Goal: Information Seeking & Learning: Find specific page/section

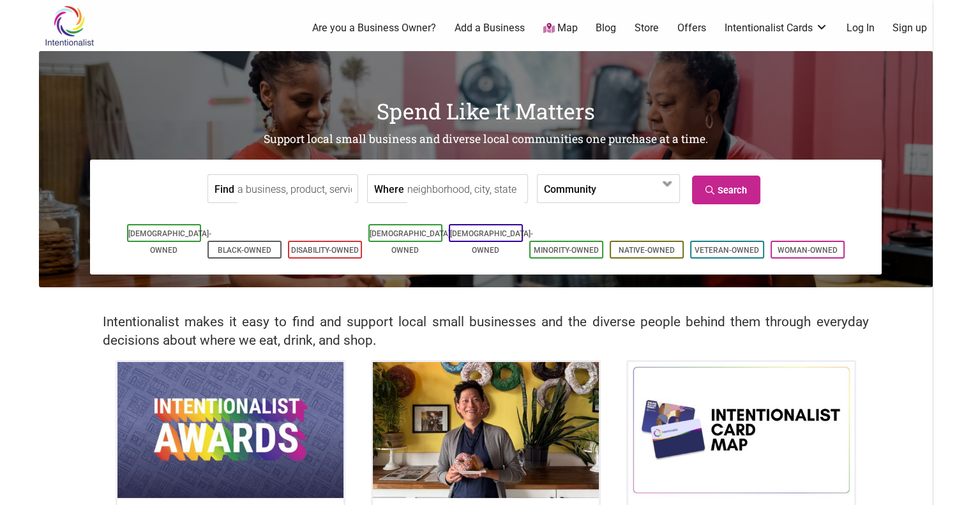
click at [314, 186] on input "Find" at bounding box center [295, 189] width 117 height 29
click at [287, 191] on input "Find" at bounding box center [295, 189] width 117 height 29
click at [294, 202] on input "restaurant" at bounding box center [295, 189] width 117 height 29
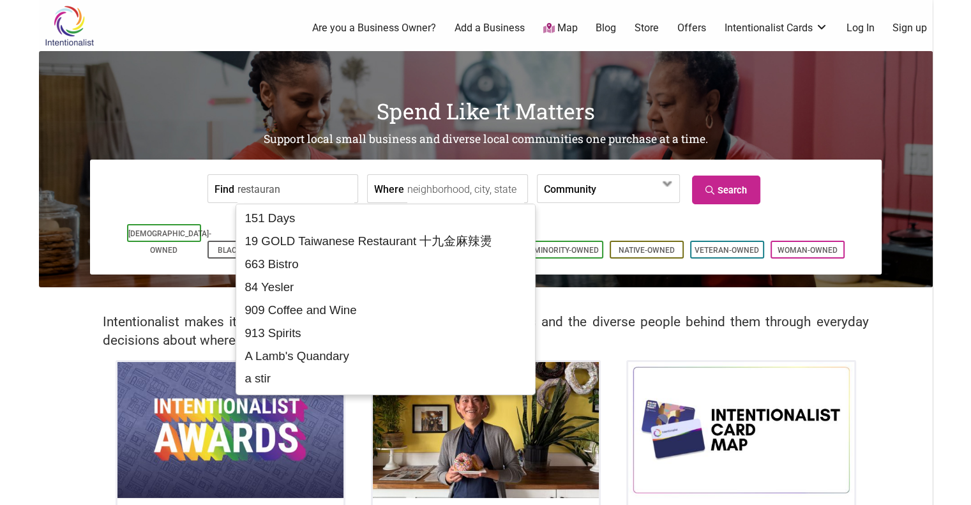
type input "restaurant"
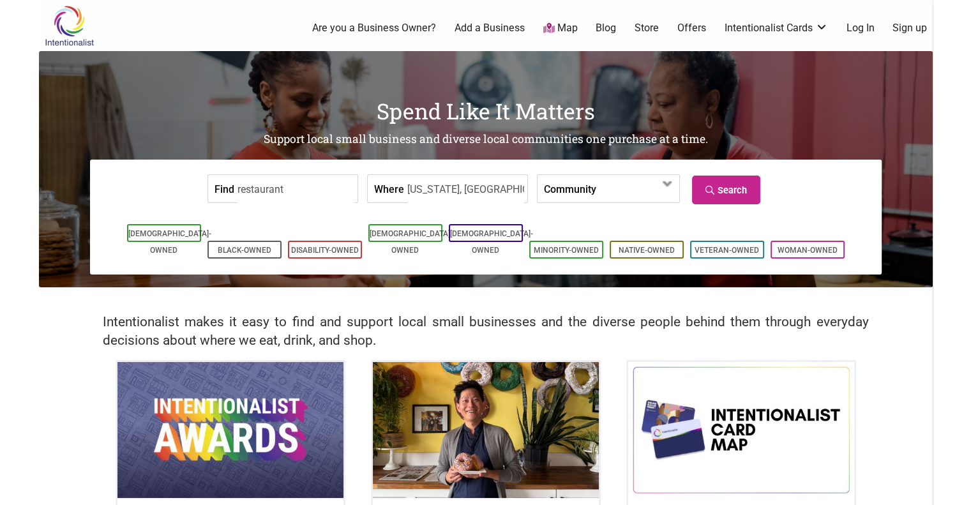
type input "Virginia, USA"
click at [753, 195] on link "Search" at bounding box center [726, 190] width 68 height 29
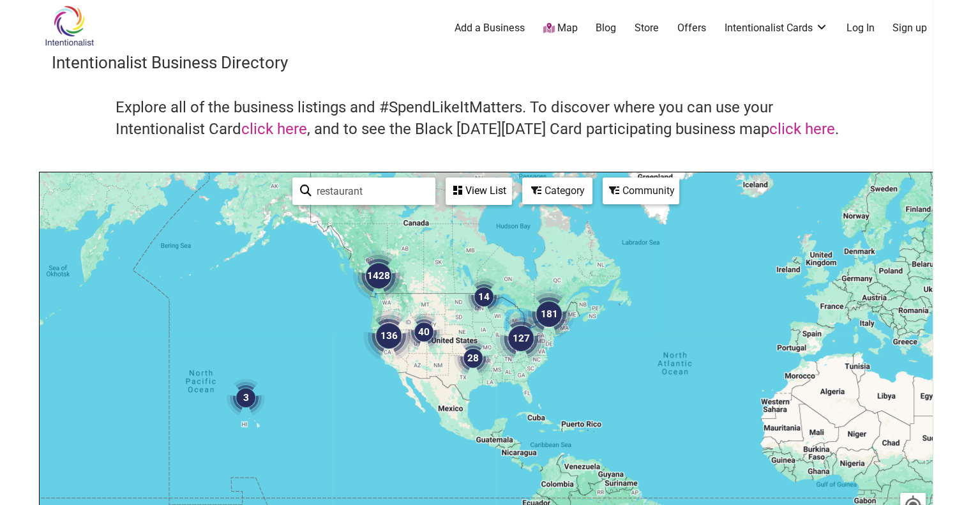
drag, startPoint x: 642, startPoint y: 365, endPoint x: 526, endPoint y: 171, distance: 225.8
click at [526, 172] on div "To navigate the map with touch gestures double-tap and hold your finger on the …" at bounding box center [486, 421] width 894 height 498
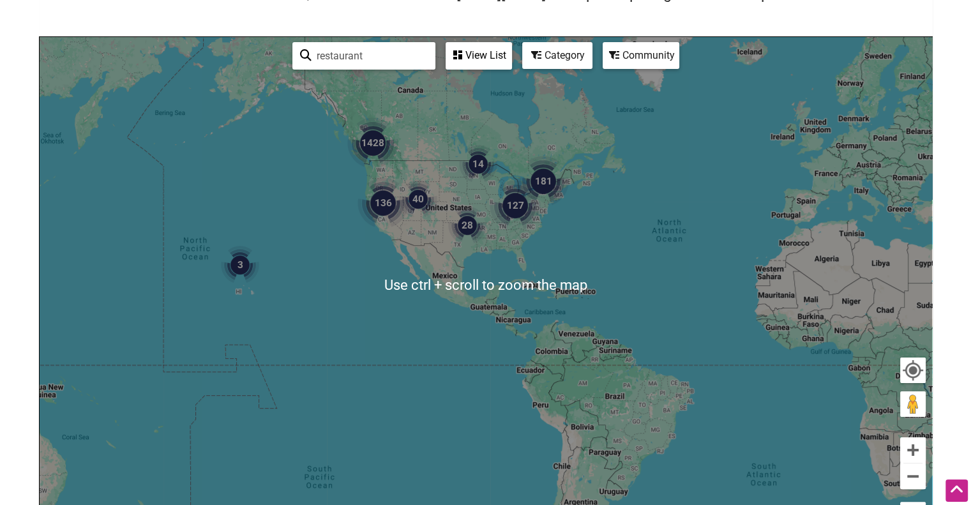
scroll to position [184, 0]
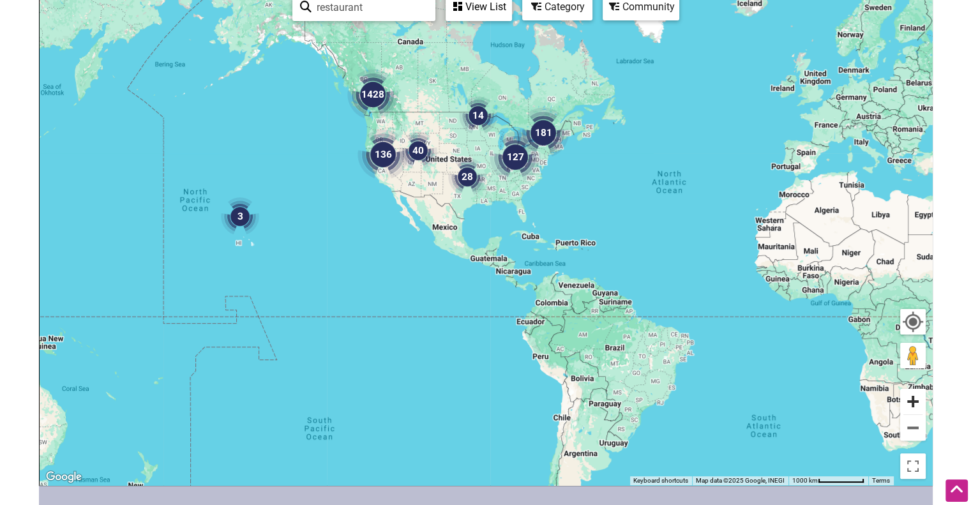
click at [920, 409] on button "Zoom in" at bounding box center [913, 402] width 26 height 26
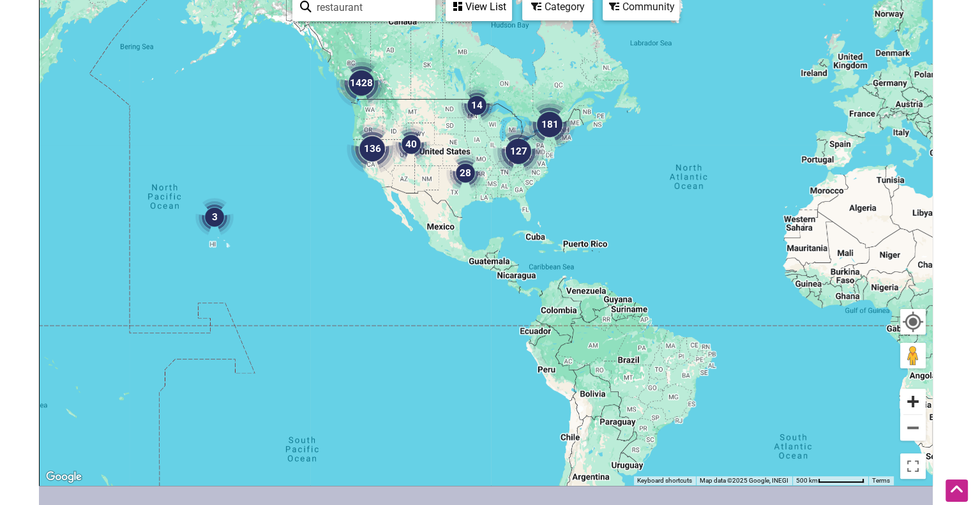
click at [920, 409] on button "Zoom in" at bounding box center [913, 402] width 26 height 26
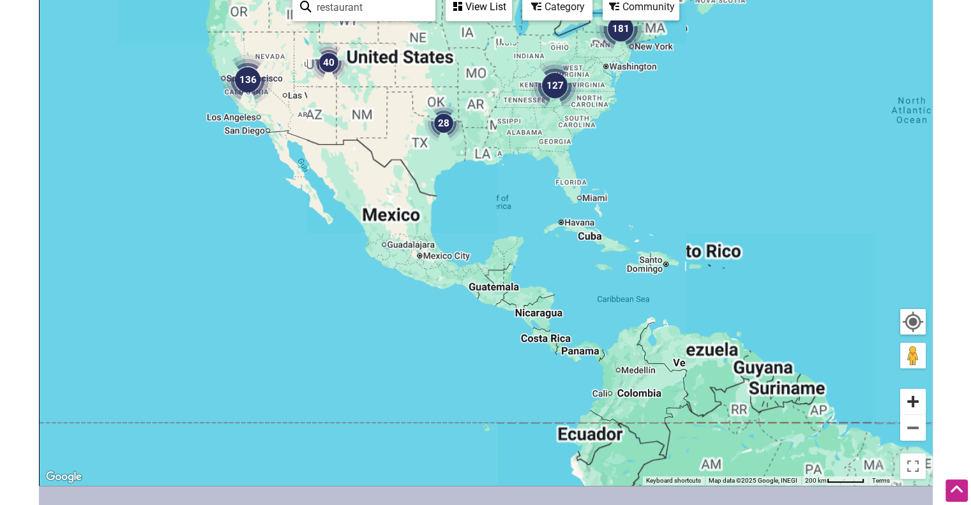
click at [920, 409] on button "Zoom in" at bounding box center [913, 402] width 26 height 26
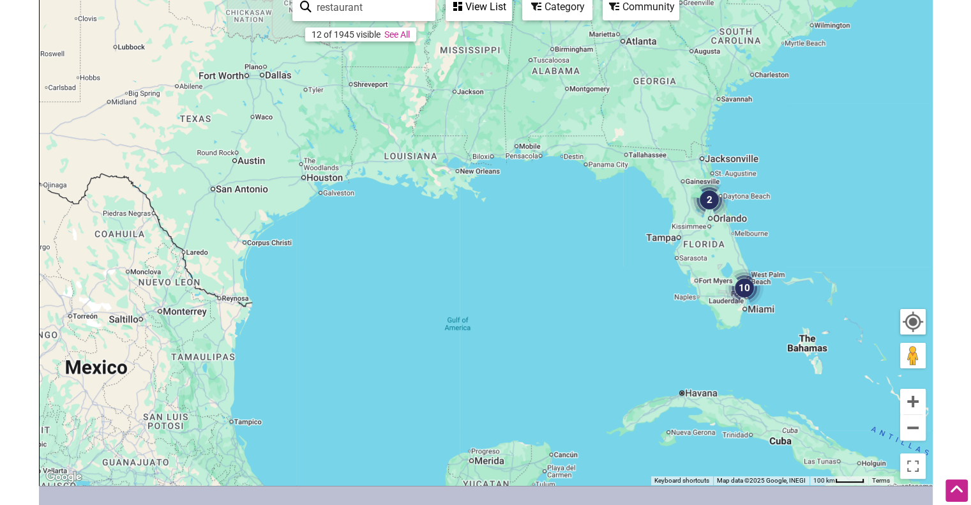
drag, startPoint x: 755, startPoint y: 241, endPoint x: 692, endPoint y: 460, distance: 227.9
click at [692, 460] on div "To navigate, press the arrow keys." at bounding box center [486, 237] width 892 height 497
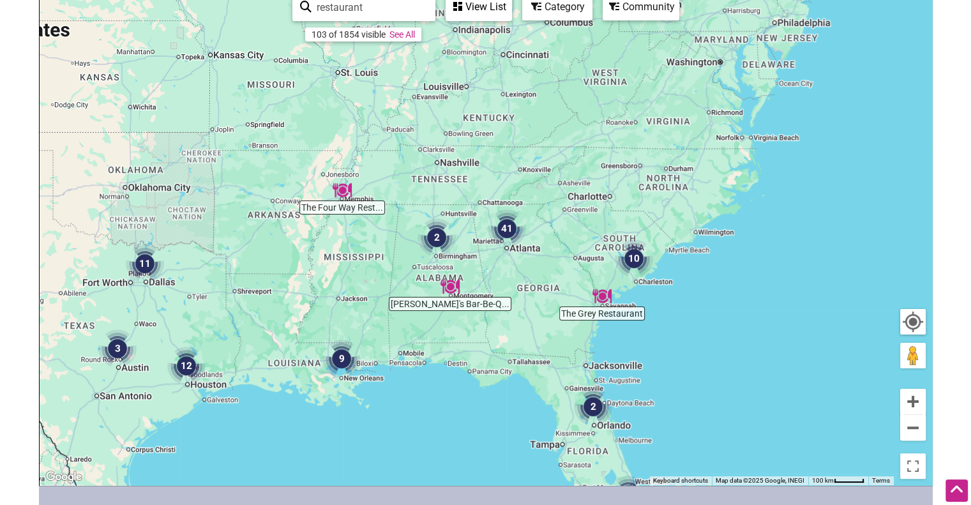
drag, startPoint x: 740, startPoint y: 210, endPoint x: 623, endPoint y: 416, distance: 236.7
click at [623, 416] on div "To navigate, press the arrow keys." at bounding box center [486, 237] width 892 height 497
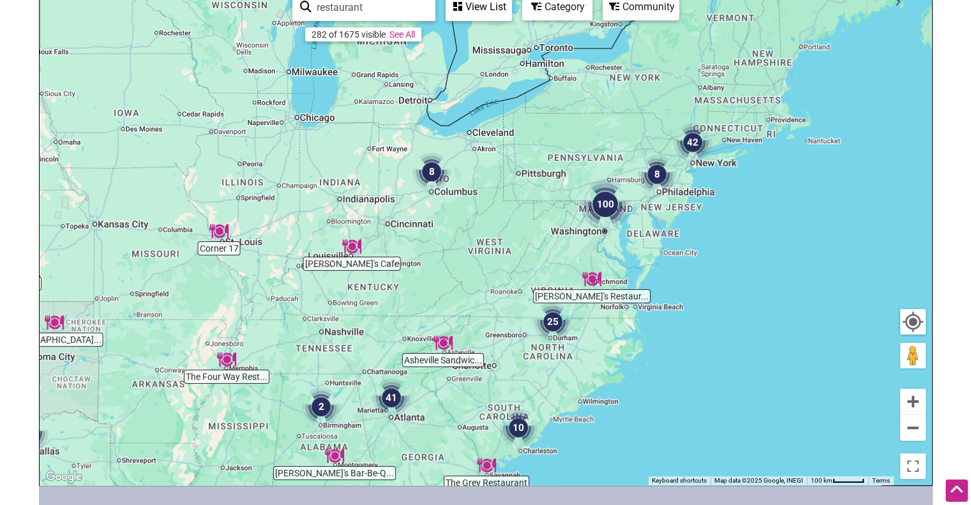
drag, startPoint x: 696, startPoint y: 201, endPoint x: 580, endPoint y: 379, distance: 212.6
click at [580, 379] on div "To navigate, press the arrow keys." at bounding box center [486, 237] width 892 height 497
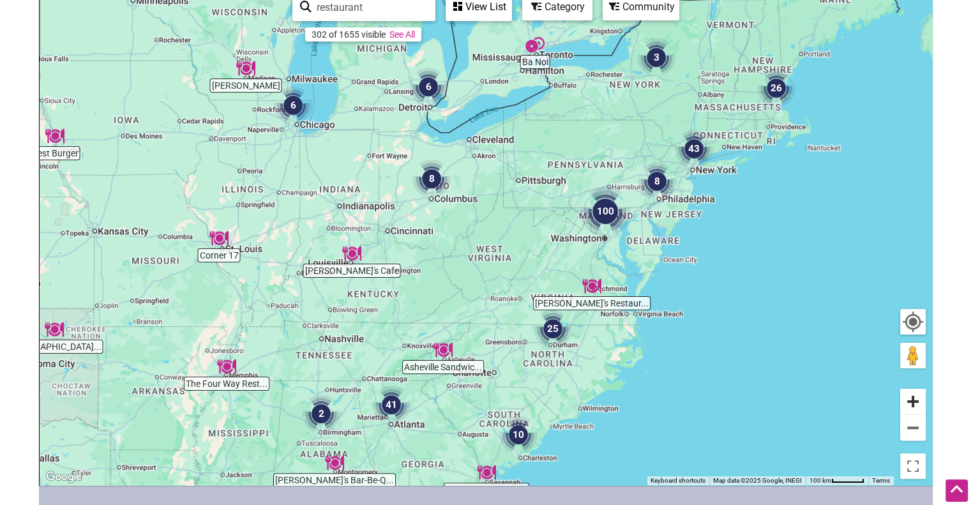
click at [914, 400] on button "Zoom in" at bounding box center [913, 402] width 26 height 26
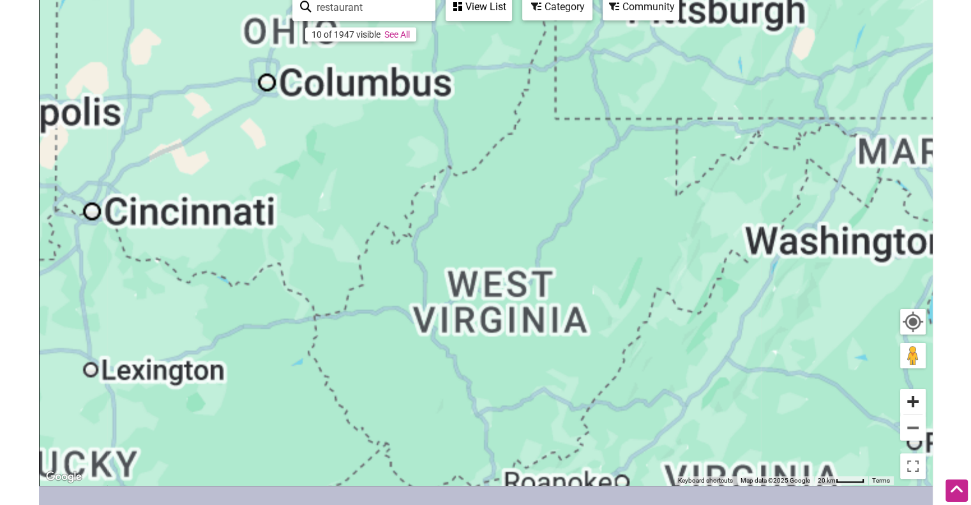
click at [914, 400] on button "Zoom in" at bounding box center [913, 402] width 26 height 26
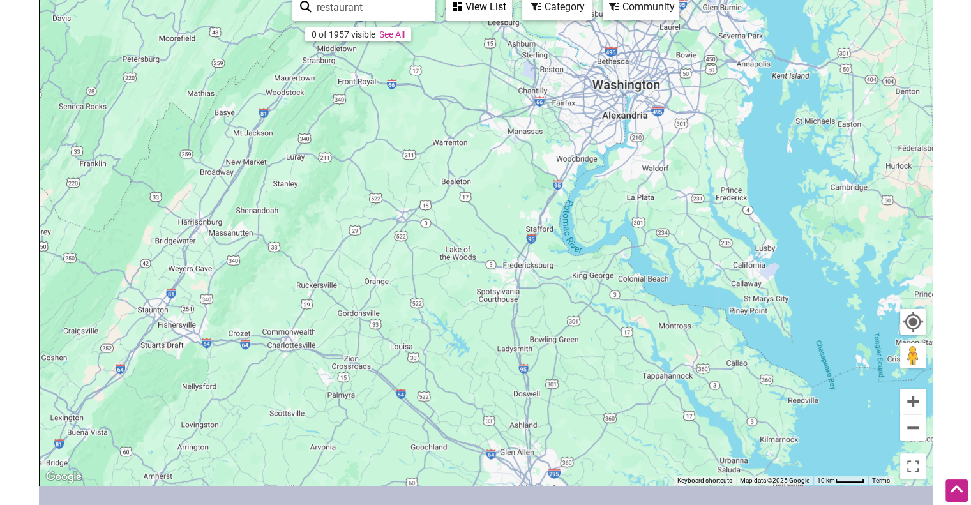
drag, startPoint x: 811, startPoint y: 339, endPoint x: 0, endPoint y: 180, distance: 826.1
click at [0, 180] on body "× Menu 0 Add a Business Map Blog Store Offers Intentionalist Cards Buy Black Ca…" at bounding box center [485, 68] width 971 height 505
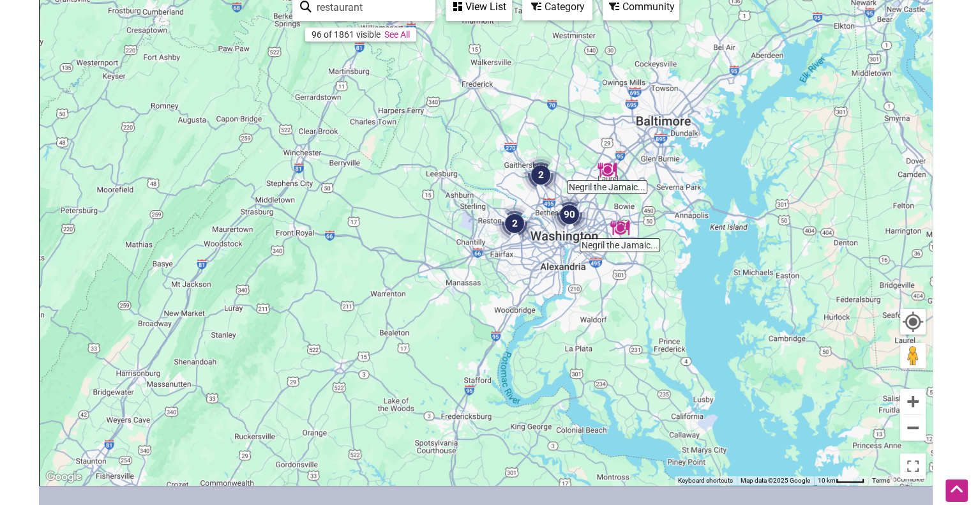
drag, startPoint x: 536, startPoint y: 79, endPoint x: 472, endPoint y: 260, distance: 192.2
click at [472, 260] on div "To navigate, press the arrow keys." at bounding box center [486, 237] width 892 height 497
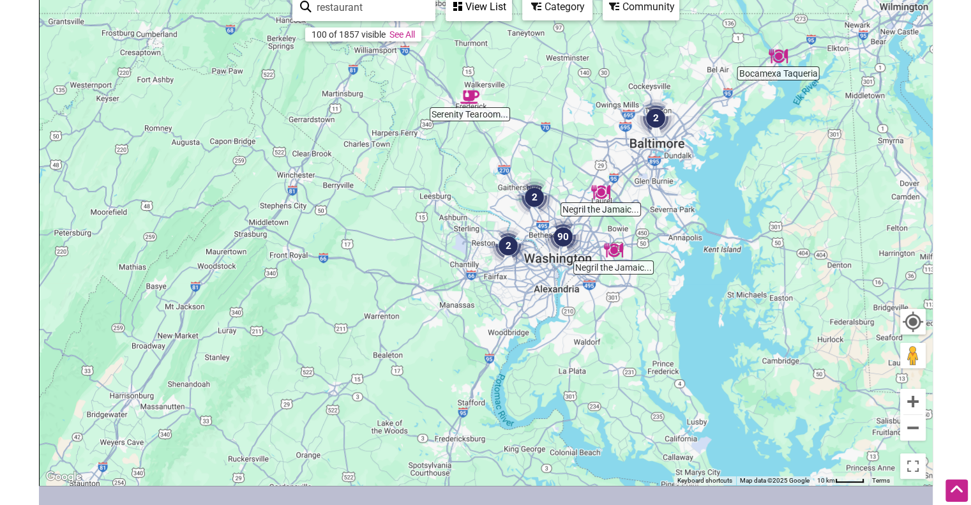
click at [505, 253] on img "2" at bounding box center [508, 246] width 49 height 49
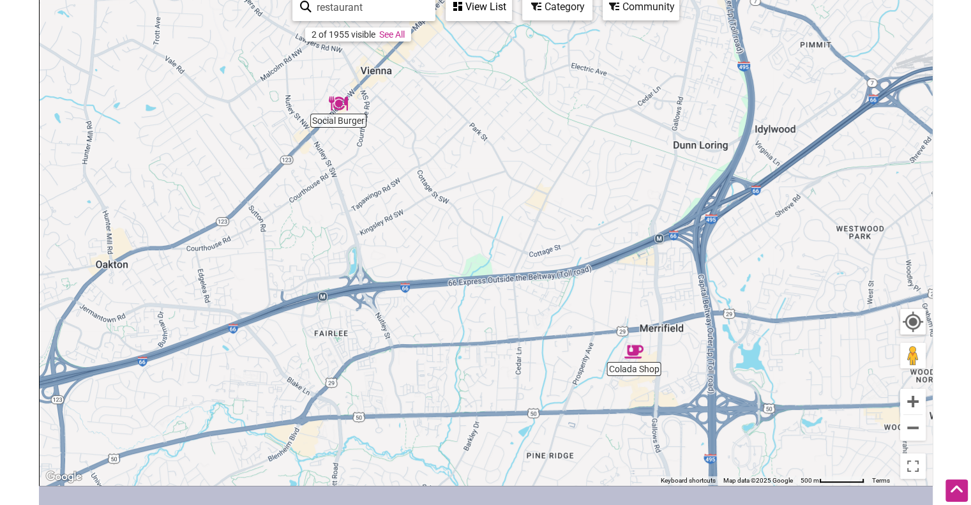
click at [633, 343] on img "Colada Shop" at bounding box center [633, 351] width 29 height 29
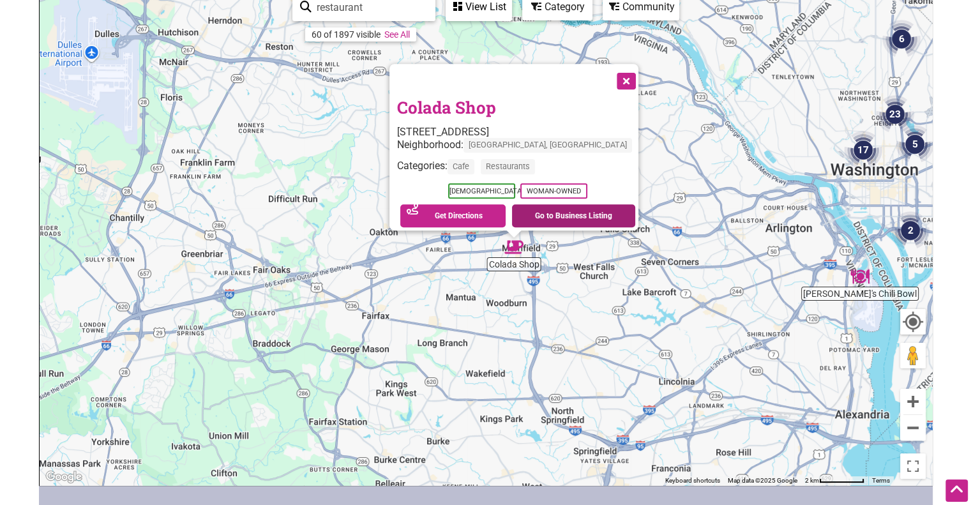
click at [560, 204] on link "Go to Business Listing" at bounding box center [573, 215] width 123 height 23
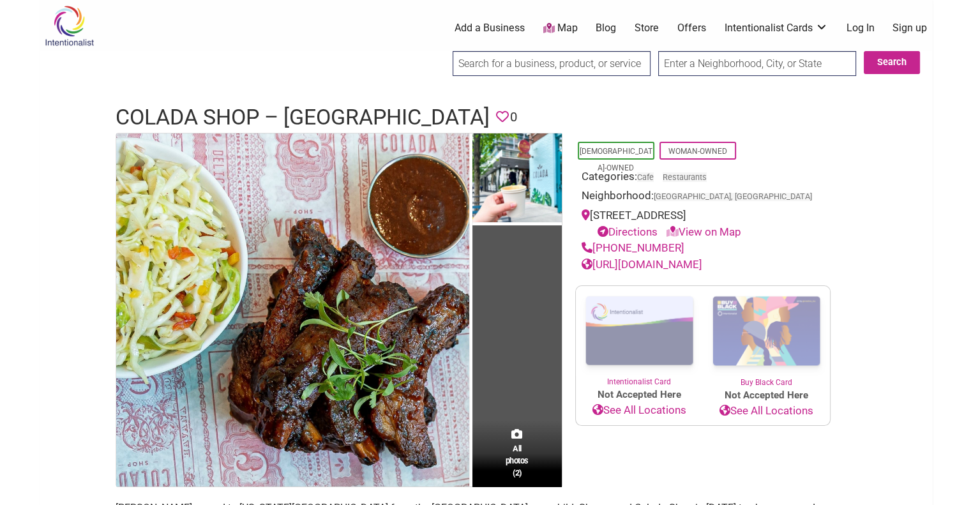
click at [625, 262] on link "[URL][DOMAIN_NAME]" at bounding box center [642, 264] width 121 height 13
